Goal: Information Seeking & Learning: Learn about a topic

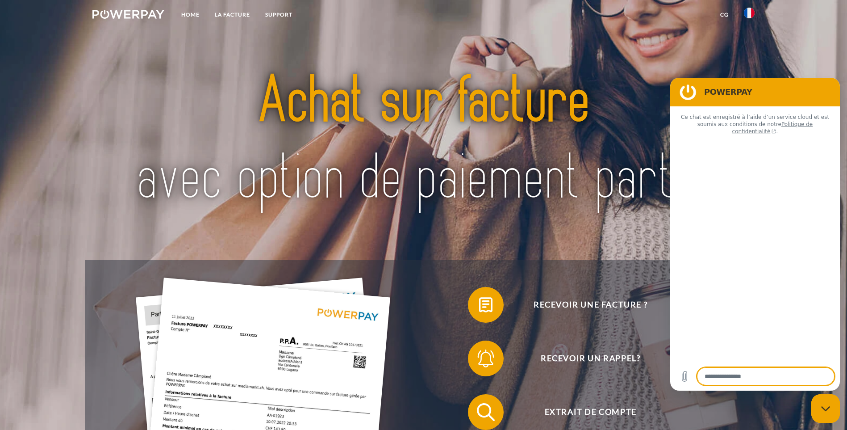
type textarea "*"
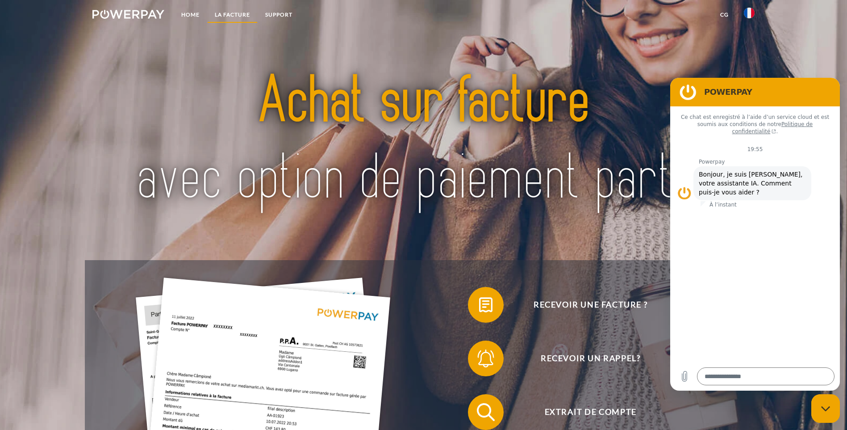
click at [227, 14] on link "LA FACTURE" at bounding box center [232, 15] width 50 height 16
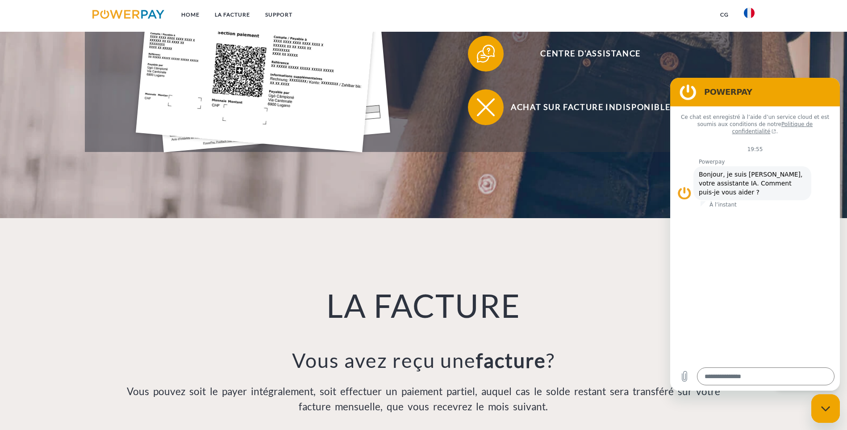
scroll to position [453, 0]
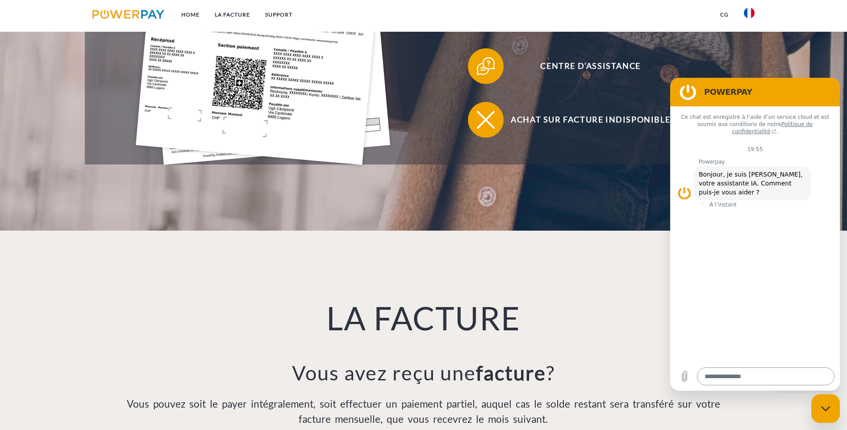
click at [774, 377] on textarea at bounding box center [766, 376] width 138 height 18
click at [288, 13] on link "Support" at bounding box center [279, 15] width 42 height 16
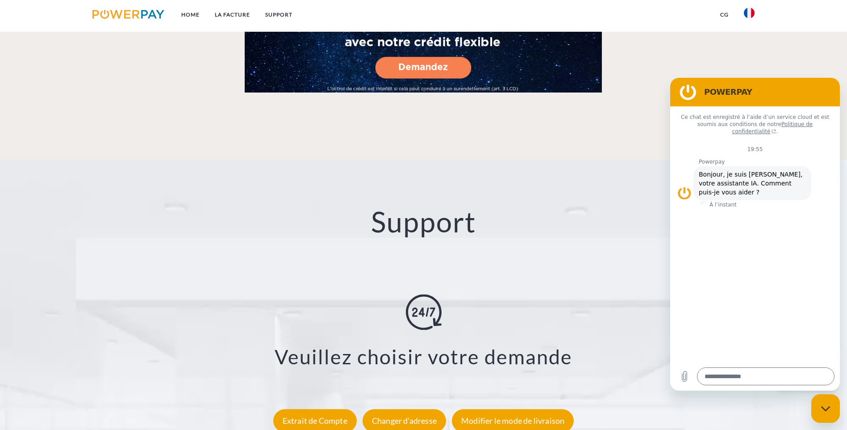
scroll to position [1571, 0]
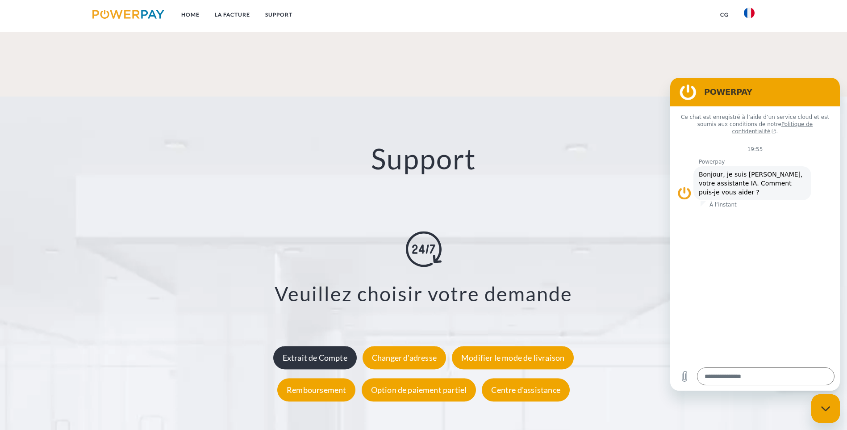
click at [319, 346] on div "Extrait de Compte" at bounding box center [315, 357] width 84 height 23
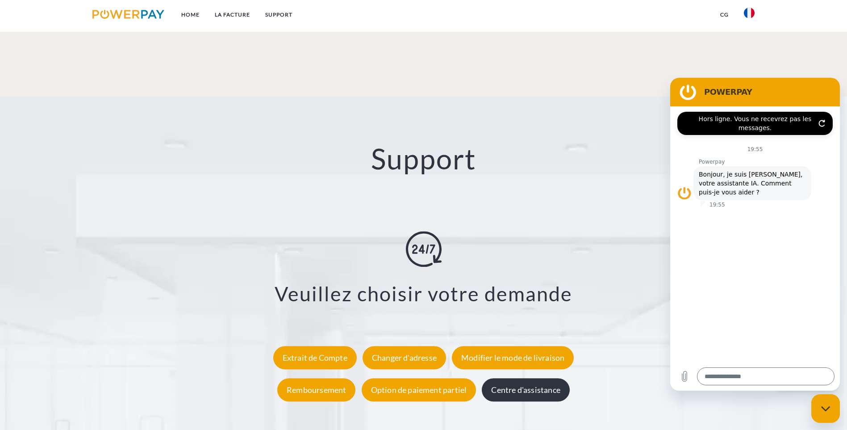
click at [534, 378] on div "Centre d'assistance" at bounding box center [526, 389] width 88 height 23
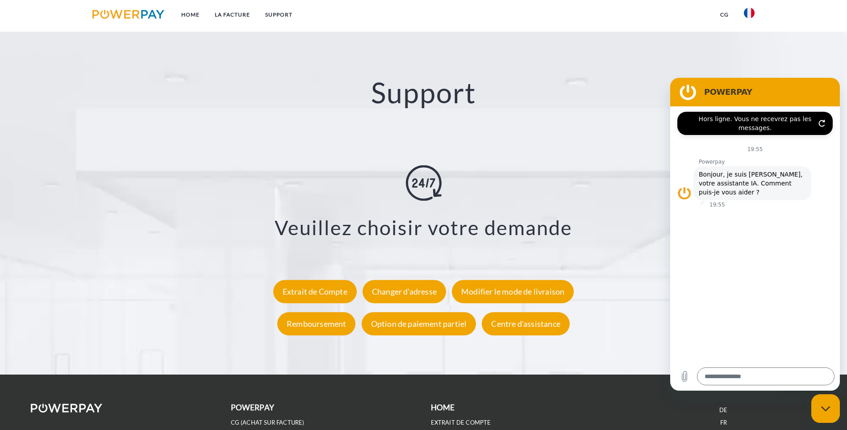
scroll to position [1638, 0]
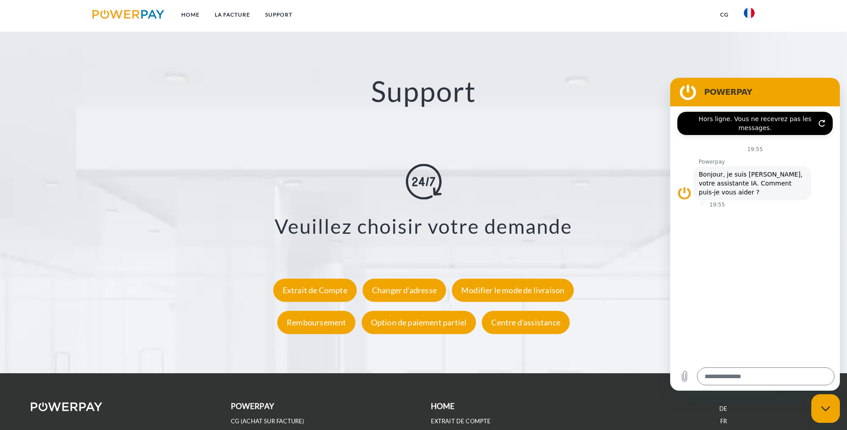
click at [279, 14] on link "Support" at bounding box center [279, 15] width 42 height 16
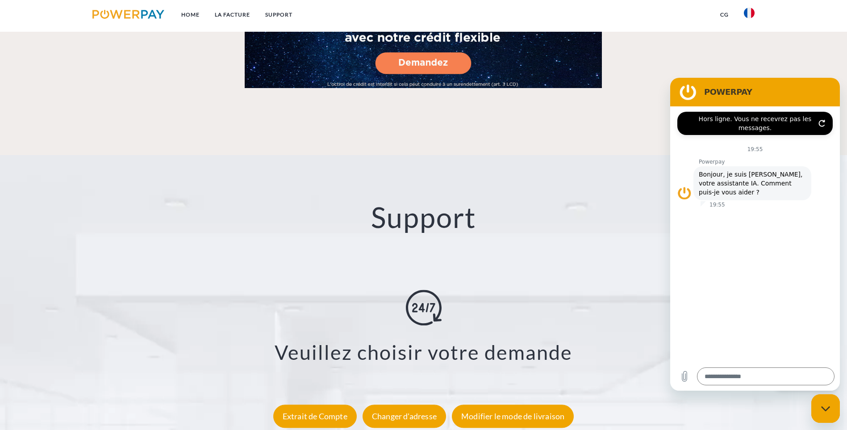
scroll to position [1504, 0]
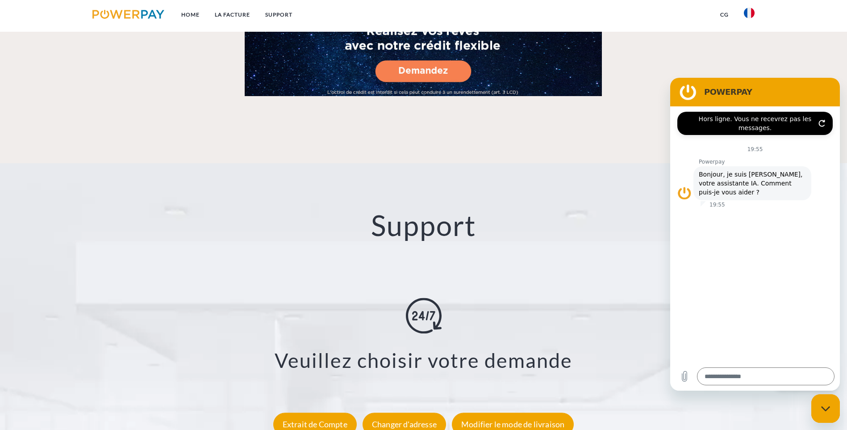
click at [133, 13] on img at bounding box center [128, 14] width 72 height 9
